Goal: Task Accomplishment & Management: Manage account settings

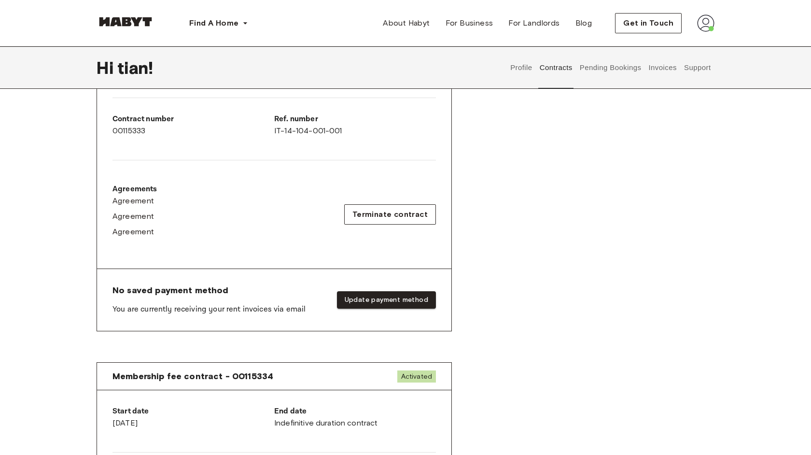
scroll to position [237, 0]
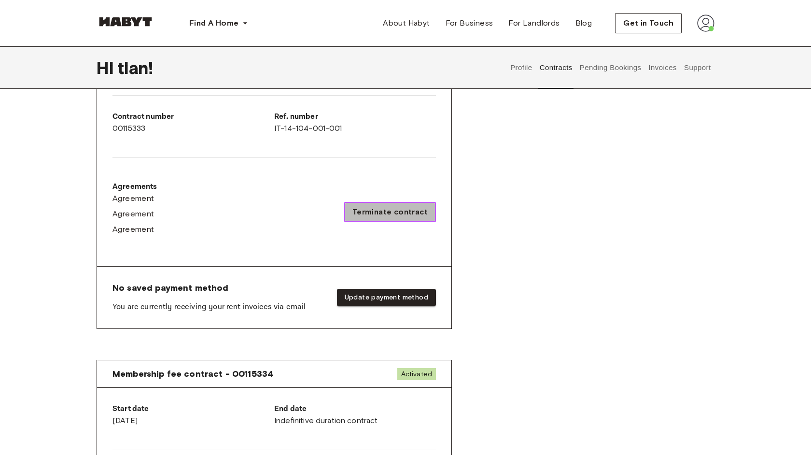
click at [415, 210] on span "Terminate contract" at bounding box center [389, 212] width 75 height 12
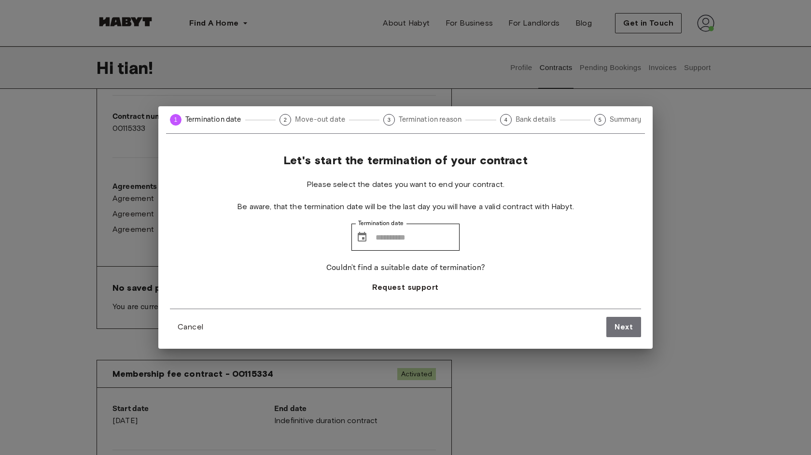
click at [742, 308] on div "1 Termination date 2 Move-out date 3 Termination reason 4 Bank details 5 Summar…" at bounding box center [405, 227] width 811 height 455
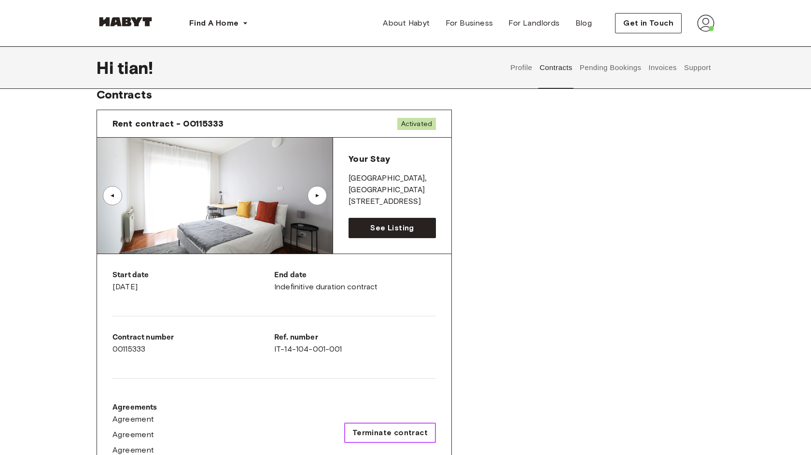
scroll to position [0, 0]
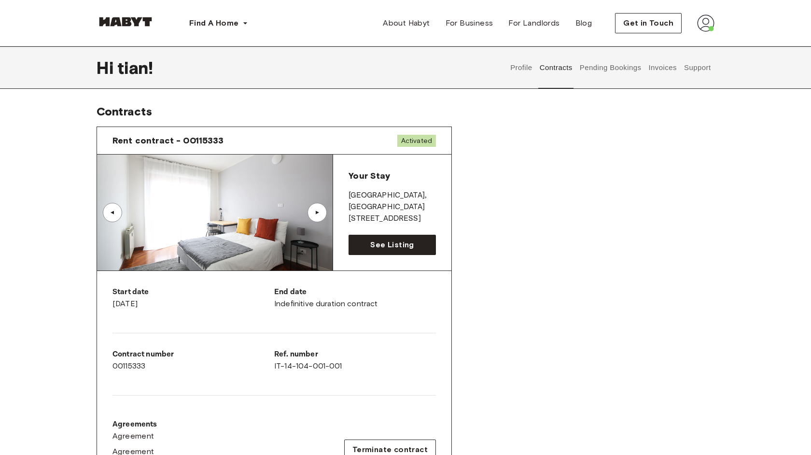
click at [310, 213] on div "▲" at bounding box center [316, 212] width 19 height 19
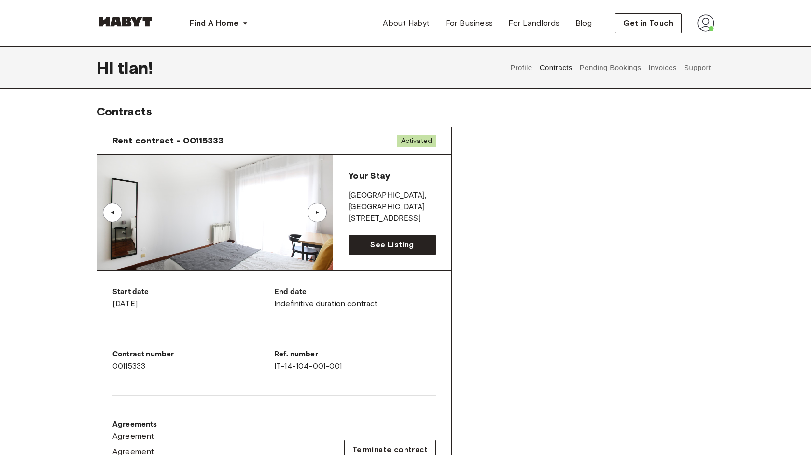
click at [310, 213] on div "▲" at bounding box center [316, 212] width 19 height 19
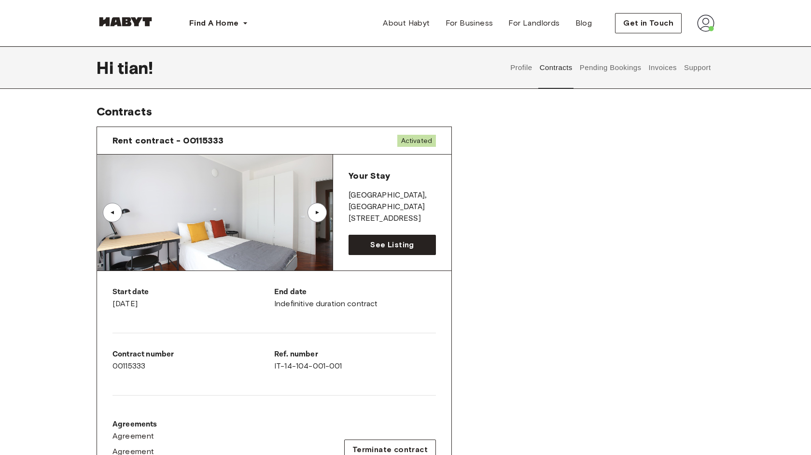
click at [310, 213] on div "▲" at bounding box center [316, 212] width 19 height 19
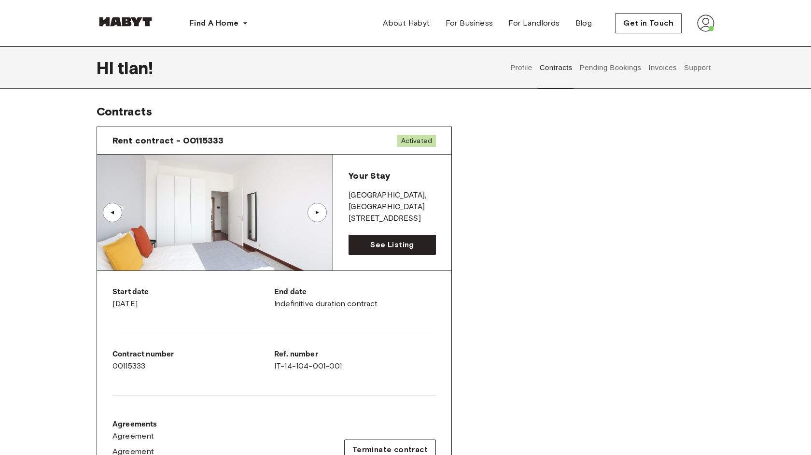
click at [310, 213] on div "▲" at bounding box center [316, 212] width 19 height 19
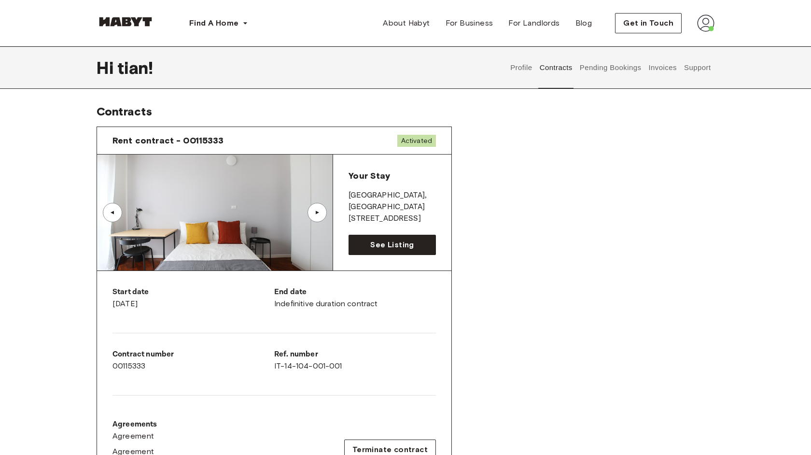
click at [310, 213] on div "▲" at bounding box center [316, 212] width 19 height 19
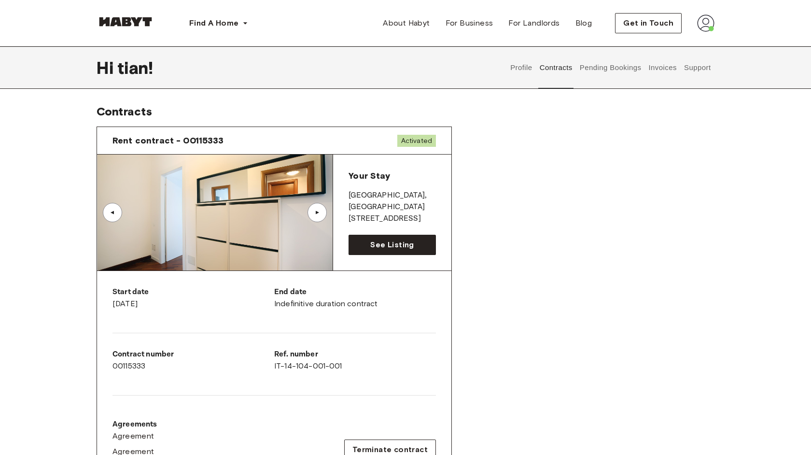
click at [516, 67] on button "Profile" at bounding box center [521, 67] width 25 height 42
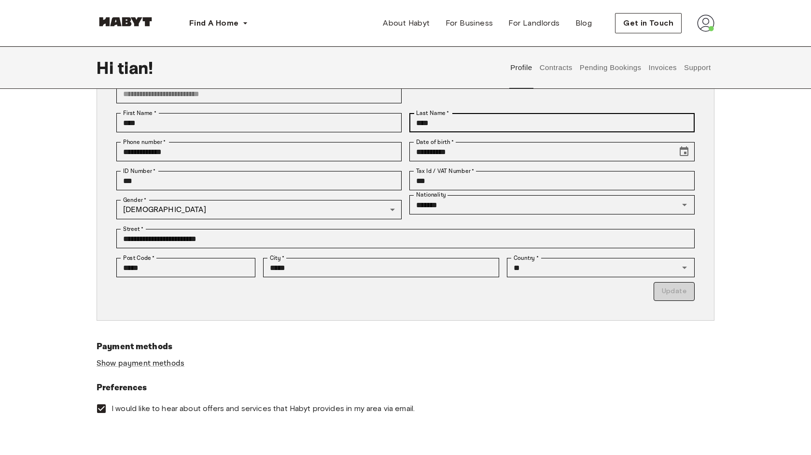
scroll to position [79, 0]
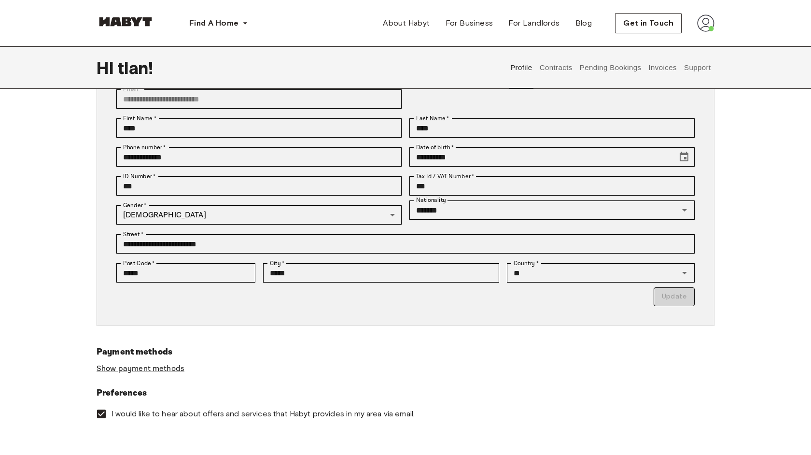
click at [592, 70] on button "Pending Bookings" at bounding box center [610, 67] width 64 height 42
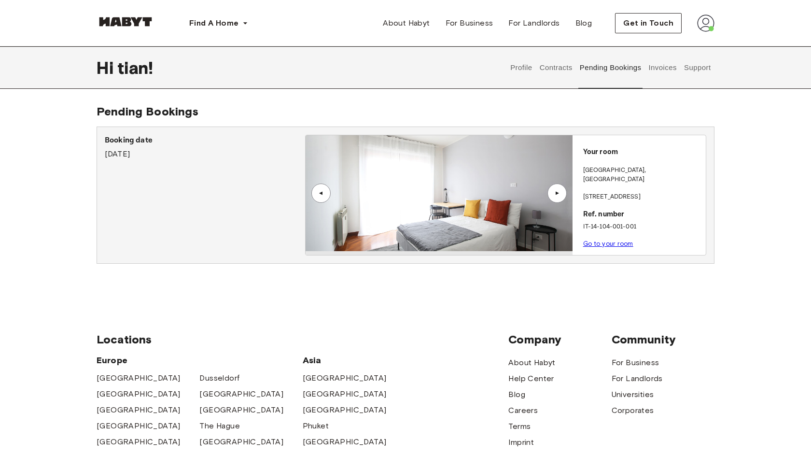
click at [547, 64] on button "Contracts" at bounding box center [555, 67] width 35 height 42
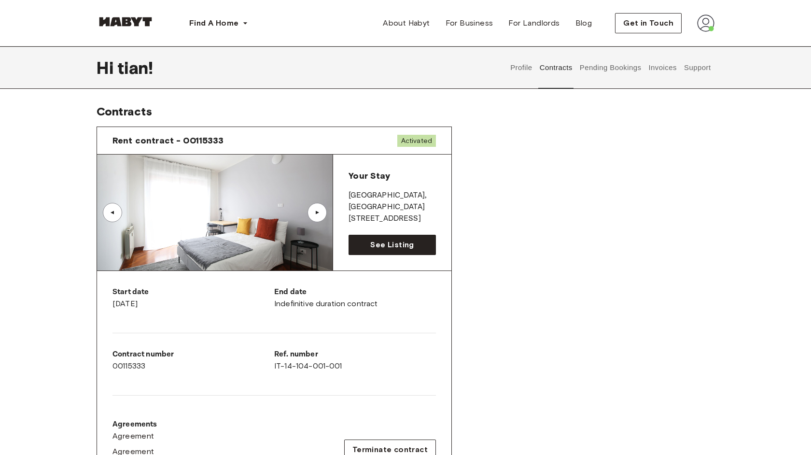
click at [654, 71] on button "Invoices" at bounding box center [662, 67] width 30 height 42
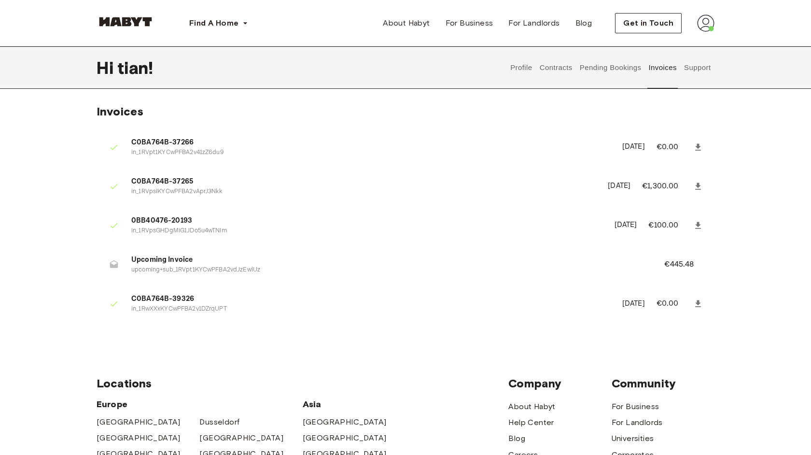
click at [684, 263] on p "€445.48" at bounding box center [685, 265] width 42 height 12
click at [174, 260] on span "Upcoming Invoice" at bounding box center [386, 259] width 510 height 11
click at [678, 261] on p "€445.48" at bounding box center [685, 265] width 42 height 12
click at [182, 256] on span "Upcoming Invoice" at bounding box center [386, 259] width 510 height 11
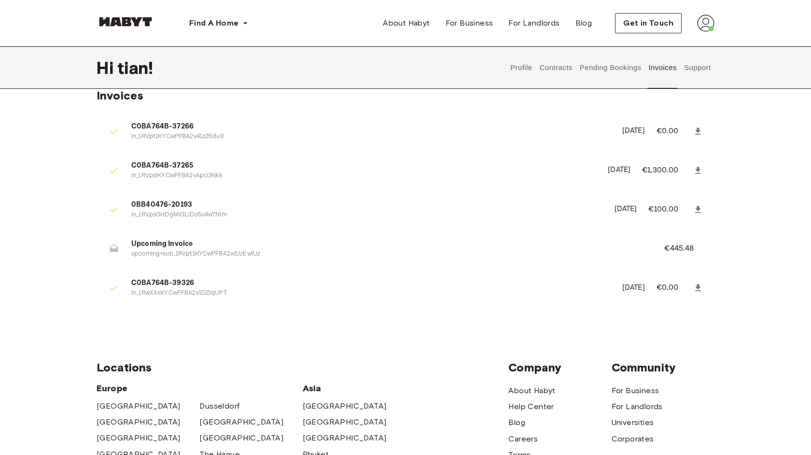
scroll to position [16, 0]
click at [560, 68] on button "Contracts" at bounding box center [555, 67] width 35 height 42
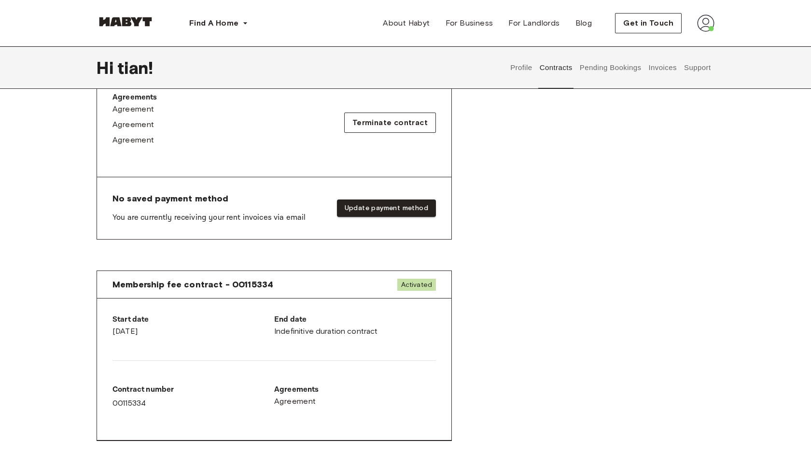
scroll to position [327, 0]
click at [406, 208] on button "Update payment method" at bounding box center [386, 208] width 99 height 18
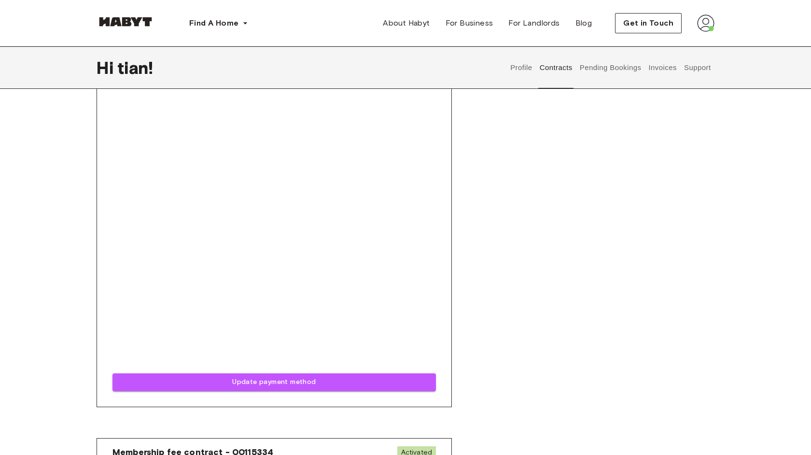
scroll to position [510, 0]
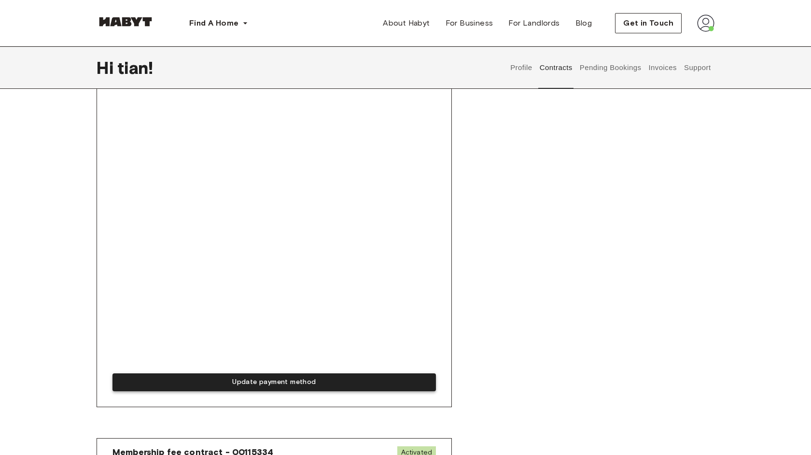
click at [218, 388] on button "Update payment method" at bounding box center [273, 382] width 323 height 18
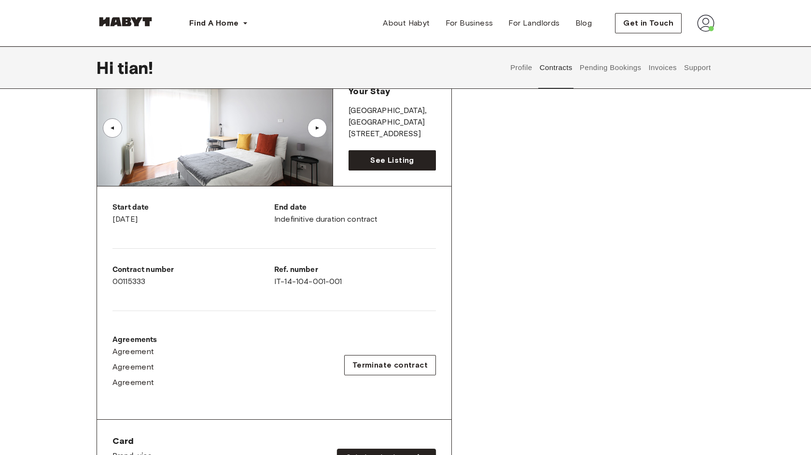
scroll to position [70, 0]
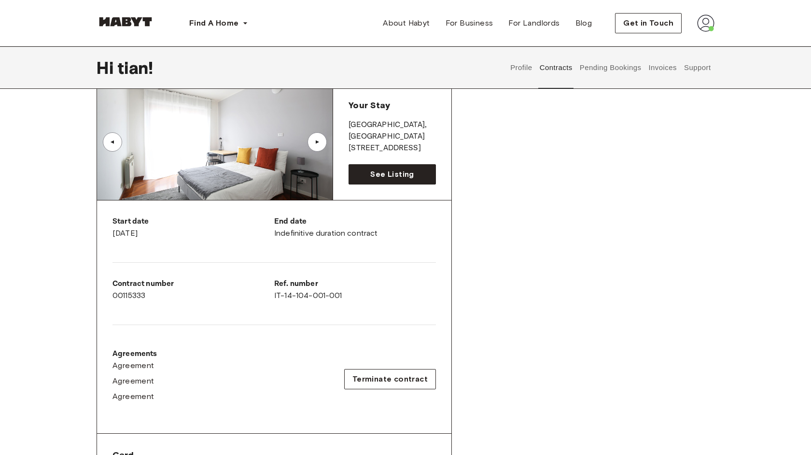
click at [657, 67] on button "Invoices" at bounding box center [662, 67] width 30 height 42
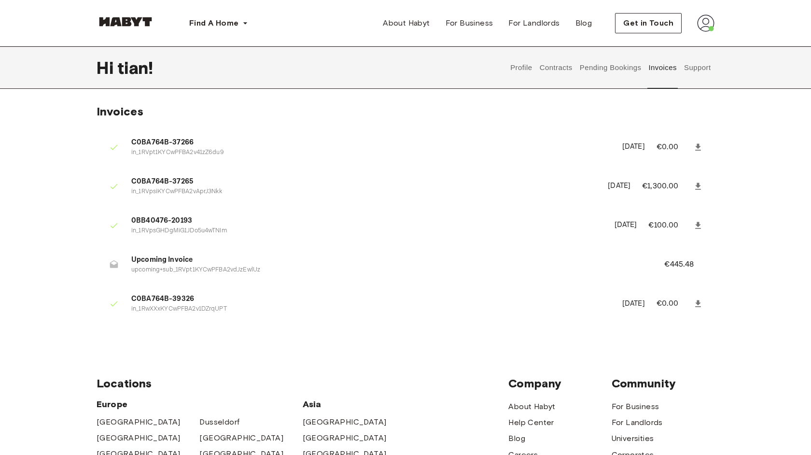
click at [678, 260] on p "€445.48" at bounding box center [685, 265] width 42 height 12
click at [614, 70] on button "Pending Bookings" at bounding box center [610, 67] width 64 height 42
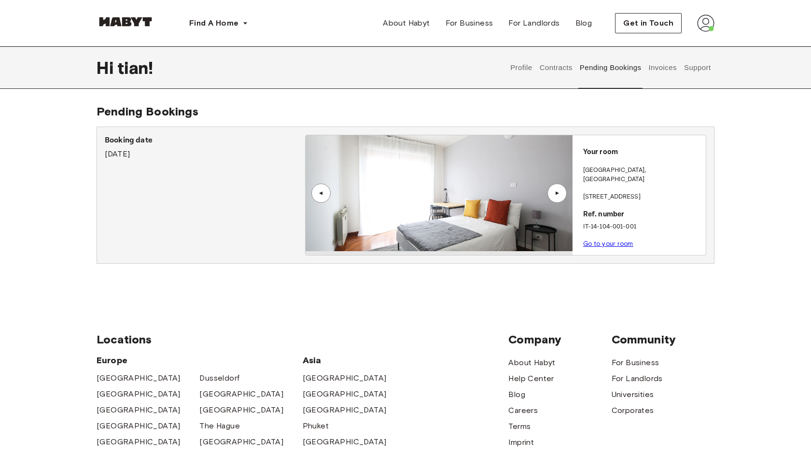
click at [657, 68] on button "Invoices" at bounding box center [662, 67] width 30 height 42
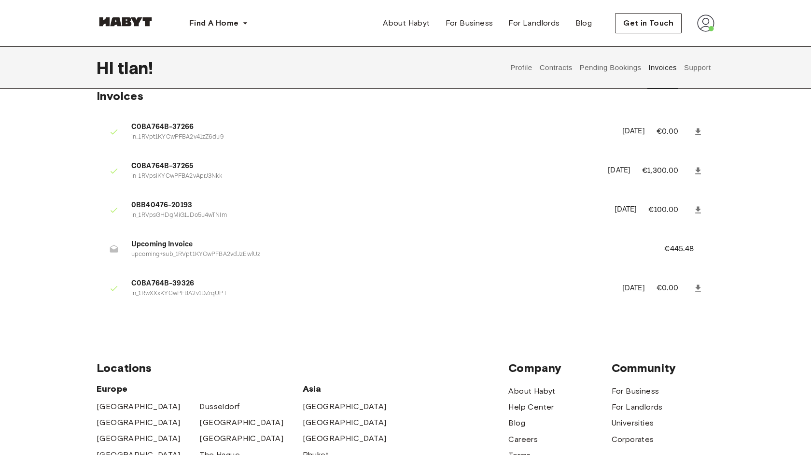
scroll to position [7, 0]
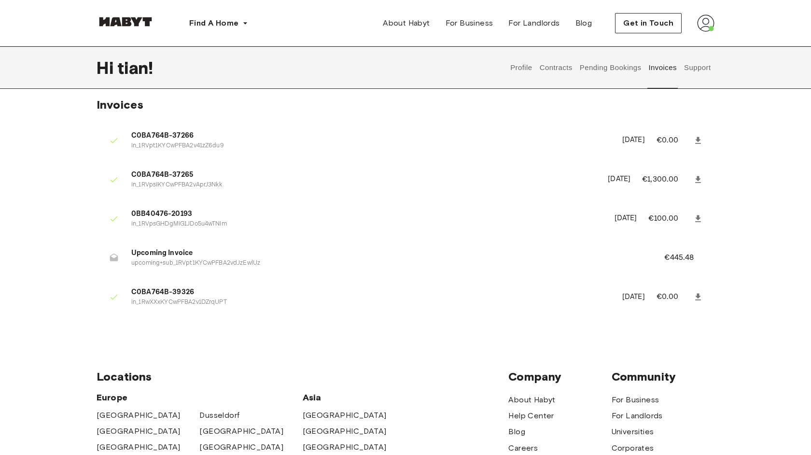
click at [688, 257] on p "€445.48" at bounding box center [685, 258] width 42 height 12
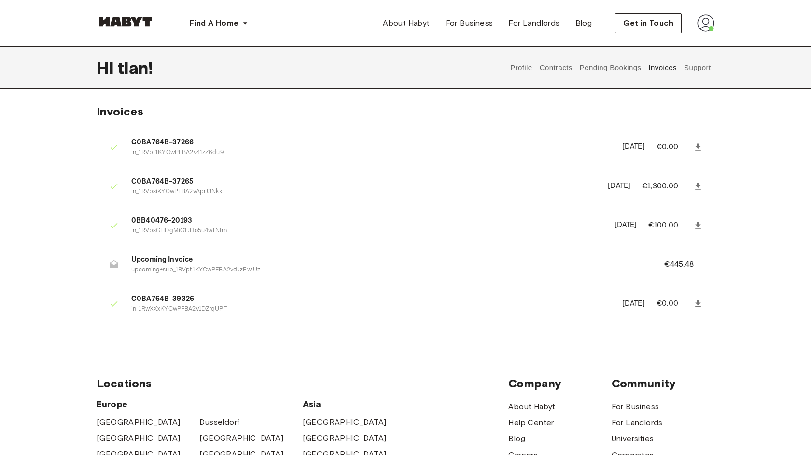
scroll to position [0, 0]
click at [695, 66] on button "Support" at bounding box center [697, 67] width 29 height 42
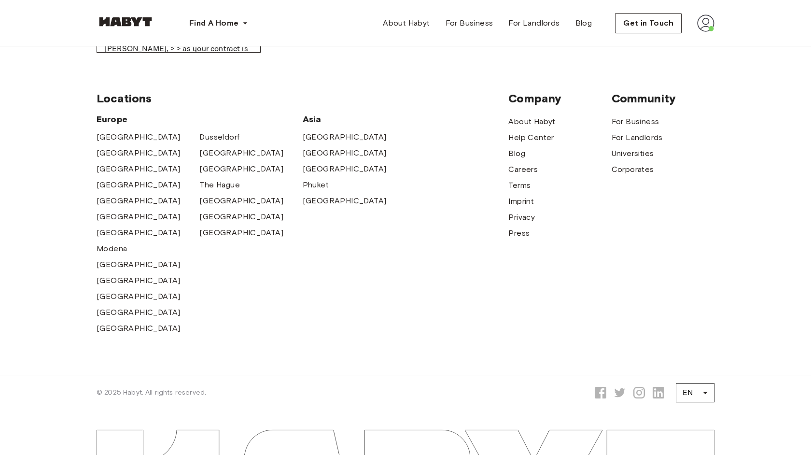
scroll to position [281, 0]
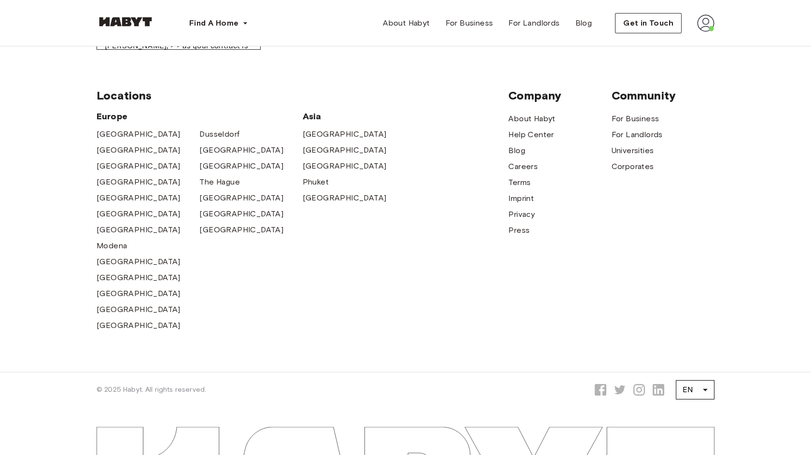
click at [705, 20] on img at bounding box center [705, 22] width 17 height 17
click at [675, 44] on span "Profile" at bounding box center [676, 46] width 24 height 12
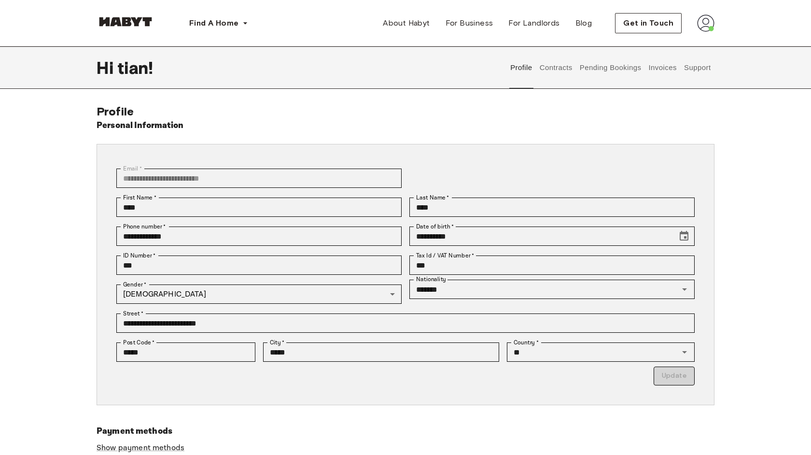
click at [560, 67] on button "Contracts" at bounding box center [555, 67] width 35 height 42
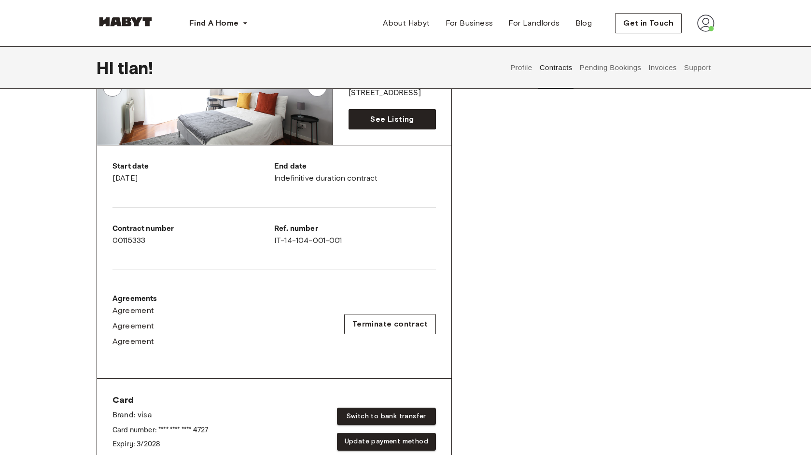
scroll to position [115, 0]
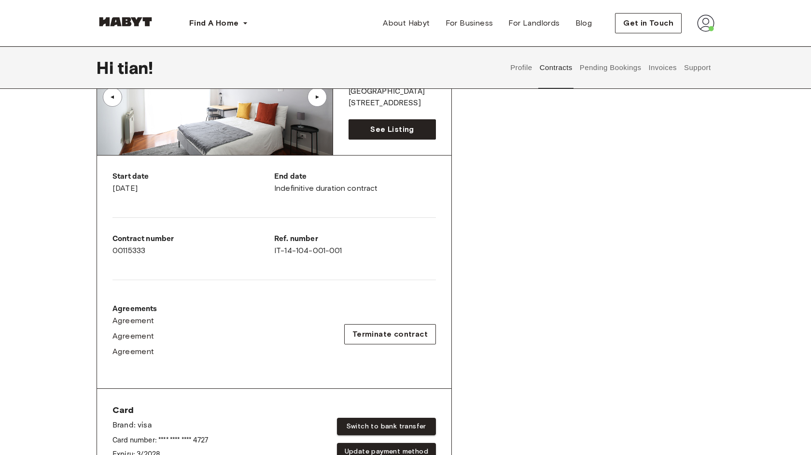
click at [605, 66] on button "Pending Bookings" at bounding box center [610, 67] width 64 height 42
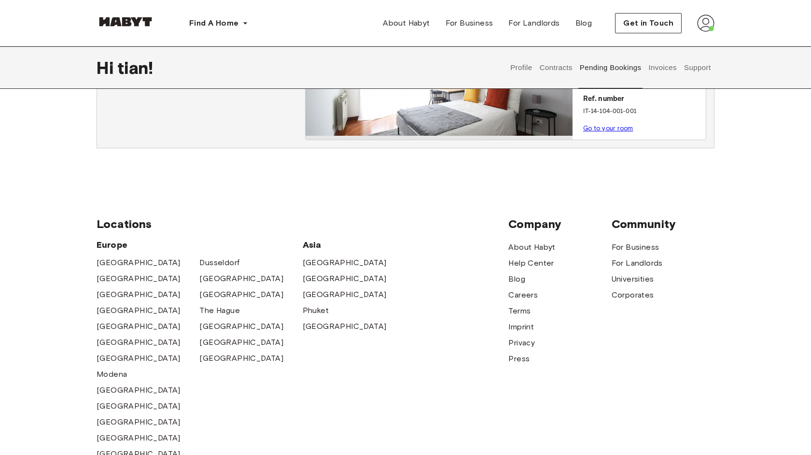
click at [662, 70] on button "Invoices" at bounding box center [662, 67] width 30 height 42
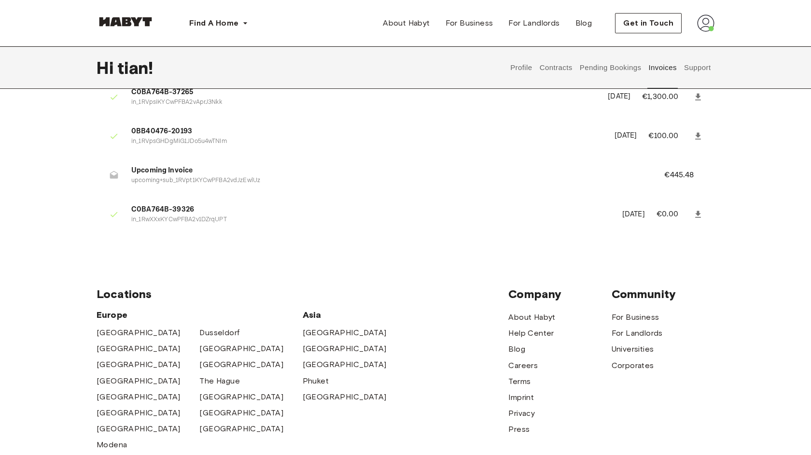
scroll to position [71, 0]
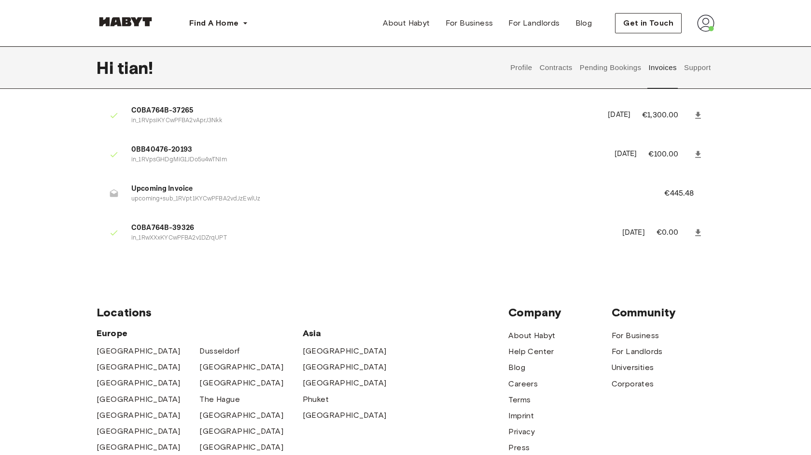
click at [681, 192] on p "€445.48" at bounding box center [685, 194] width 42 height 12
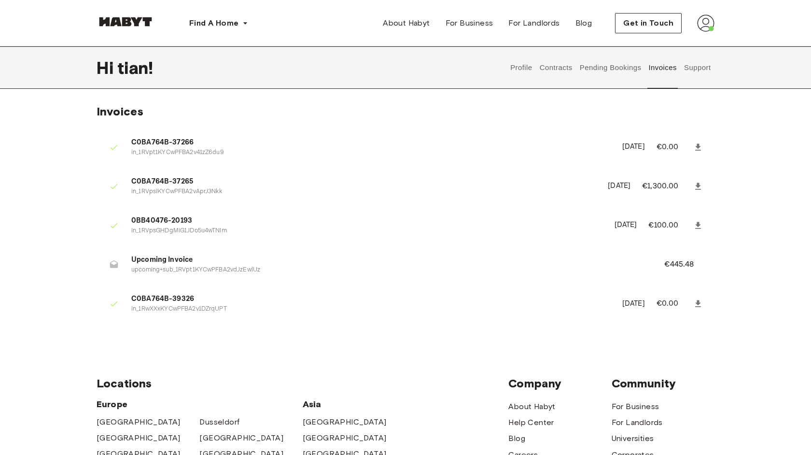
scroll to position [0, 0]
click at [678, 263] on p "€445.48" at bounding box center [685, 265] width 42 height 12
click at [116, 262] on icon at bounding box center [114, 264] width 8 height 8
click at [114, 224] on icon at bounding box center [114, 226] width 10 height 10
click at [111, 185] on icon at bounding box center [114, 187] width 10 height 10
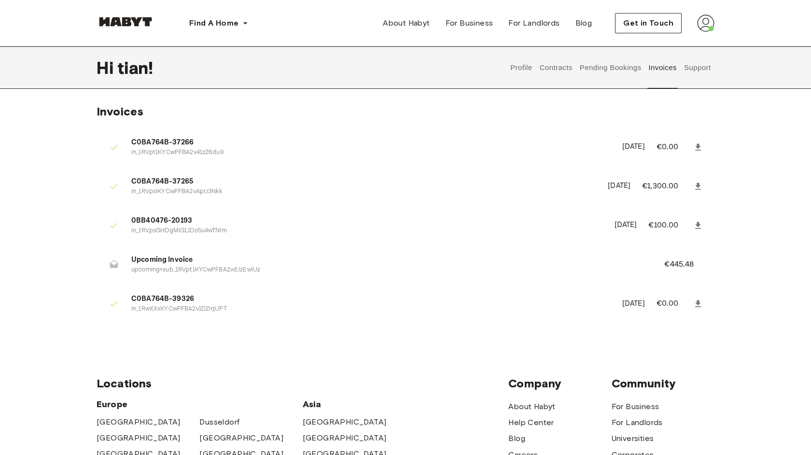
click at [550, 68] on button "Contracts" at bounding box center [555, 67] width 35 height 42
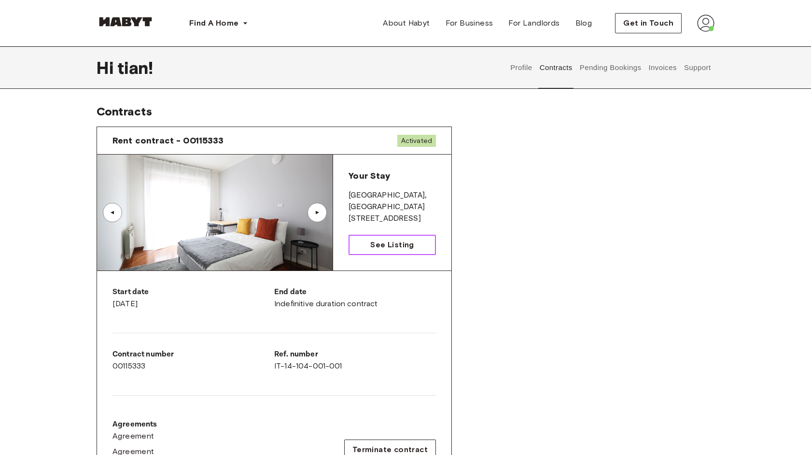
click at [374, 243] on span "See Listing" at bounding box center [391, 245] width 43 height 12
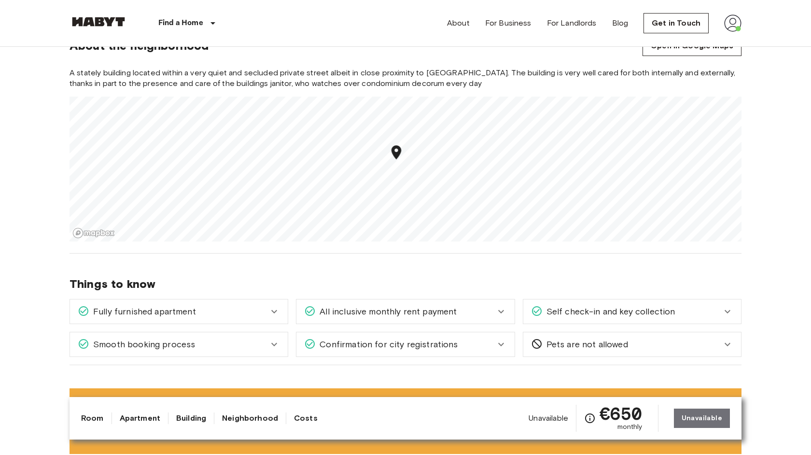
scroll to position [723, 0]
